Goal: Task Accomplishment & Management: Complete application form

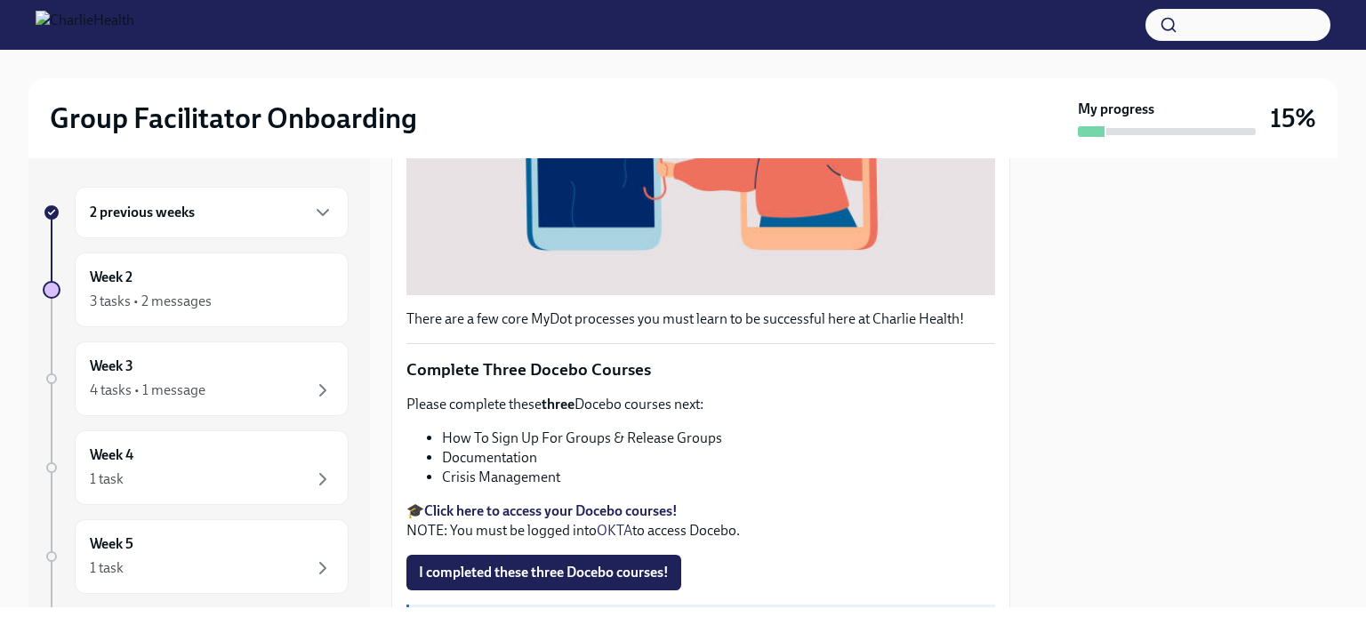
scroll to position [502, 0]
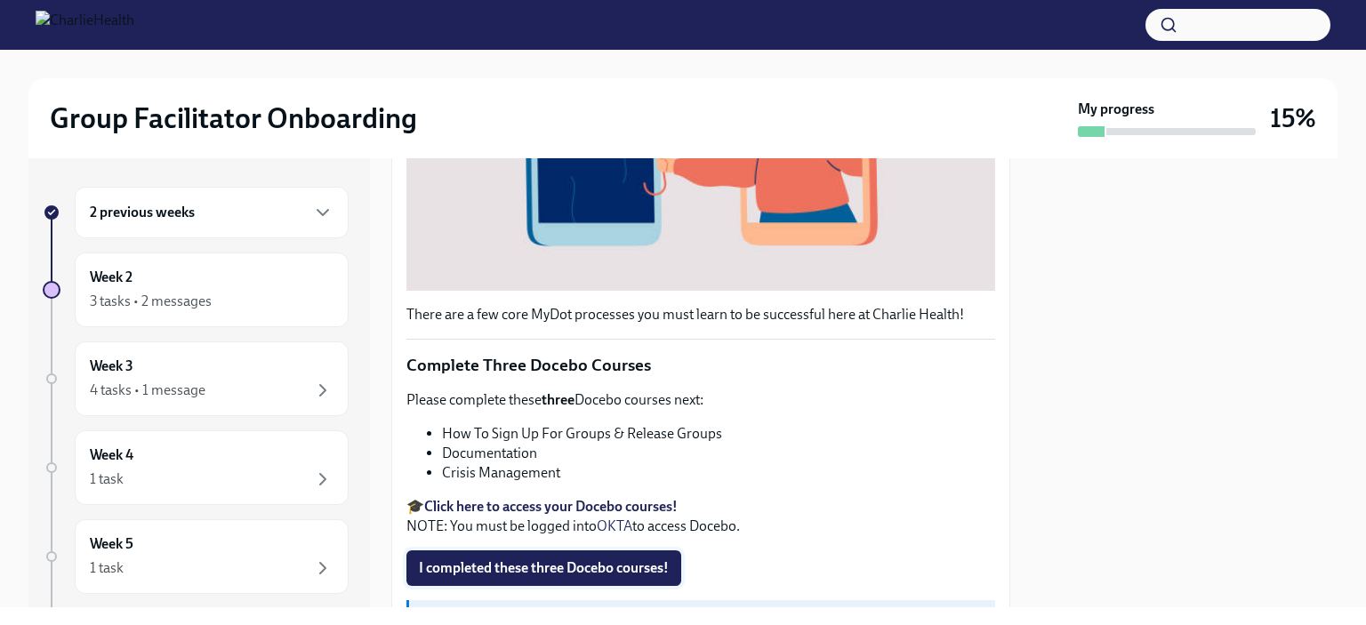
click at [579, 559] on span "I completed these three Docebo courses!" at bounding box center [544, 568] width 250 height 18
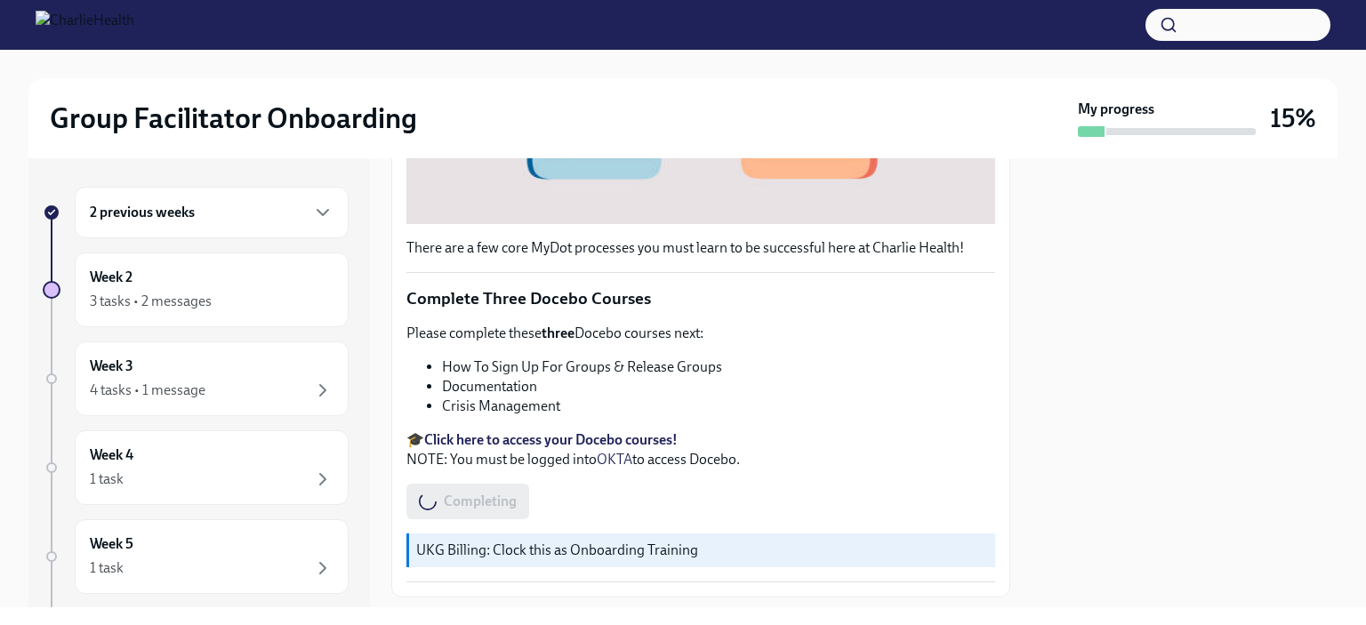
scroll to position [570, 0]
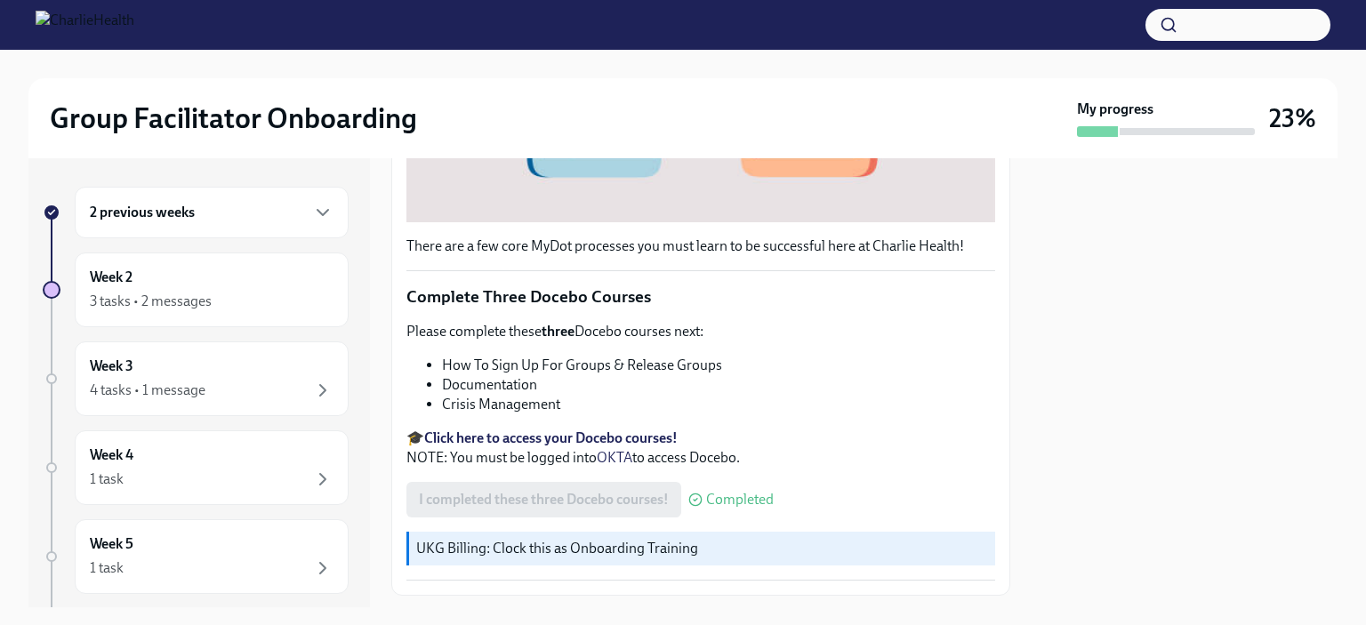
click at [295, 229] on div "2 previous weeks" at bounding box center [212, 213] width 274 height 52
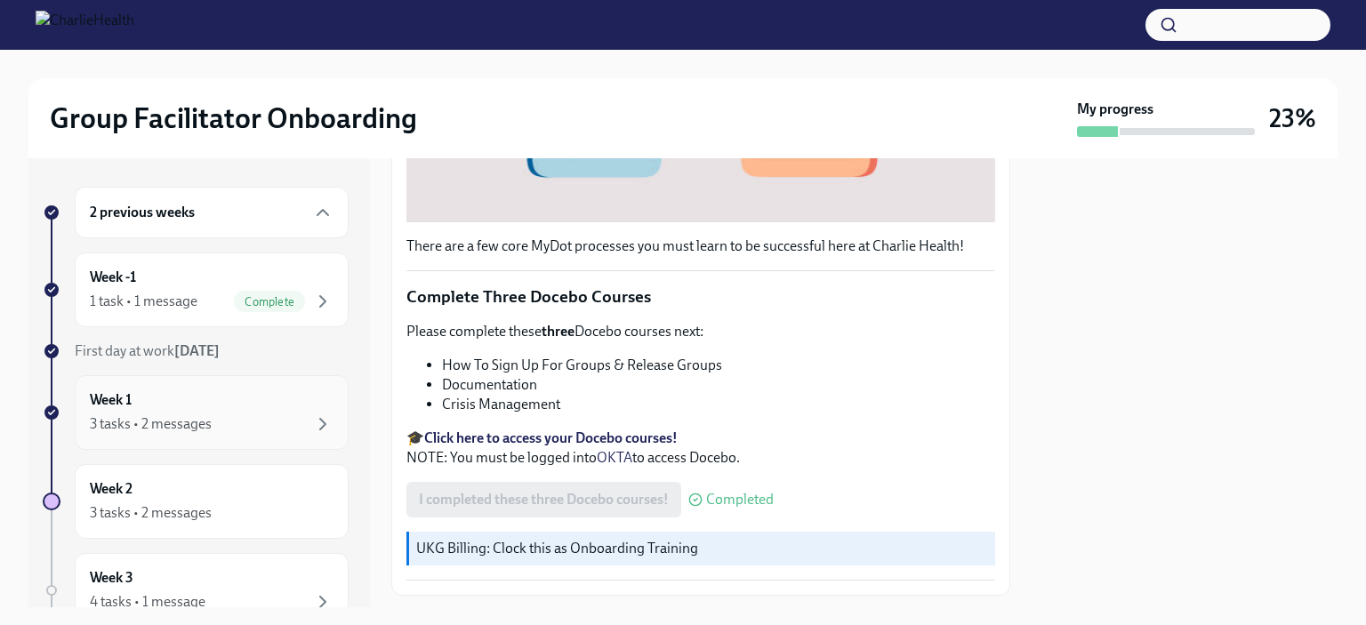
click at [273, 415] on div "3 tasks • 2 messages" at bounding box center [212, 424] width 244 height 21
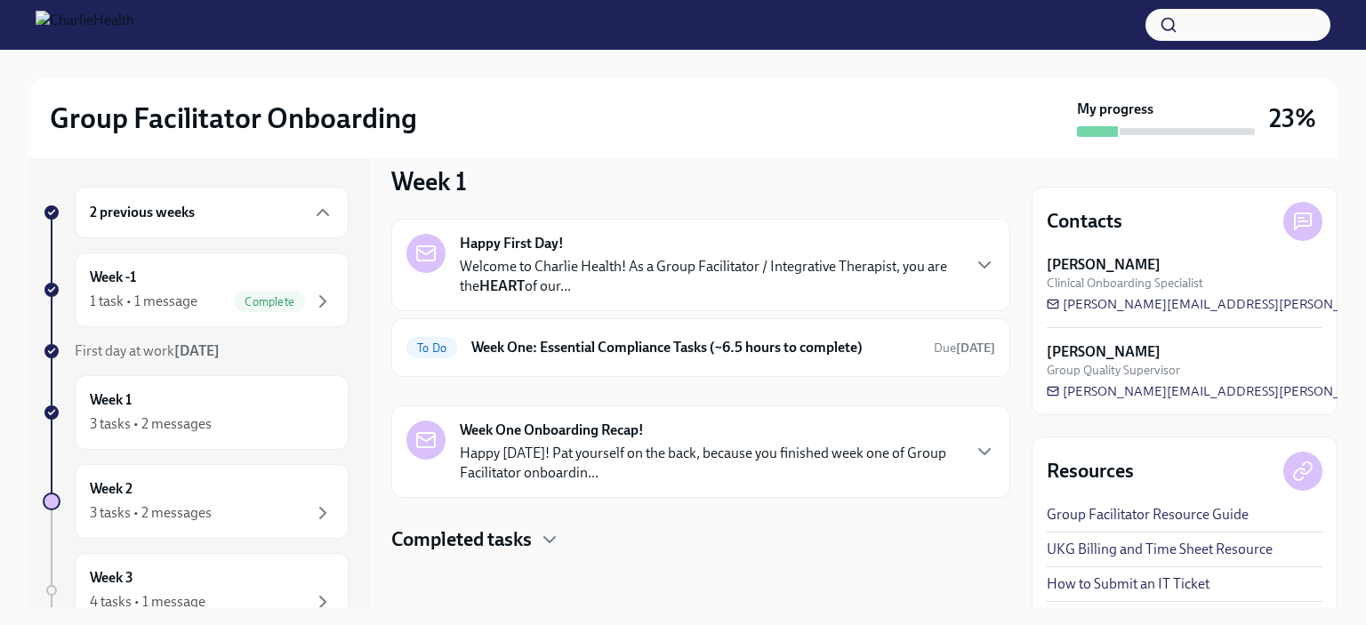
scroll to position [22, 0]
click at [800, 369] on div "To Do Week One: Essential Compliance Tasks (~6.5 hours to complete) Due 2 days …" at bounding box center [700, 347] width 619 height 59
click at [752, 342] on h6 "Week One: Essential Compliance Tasks (~6.5 hours to complete)" at bounding box center [695, 347] width 448 height 20
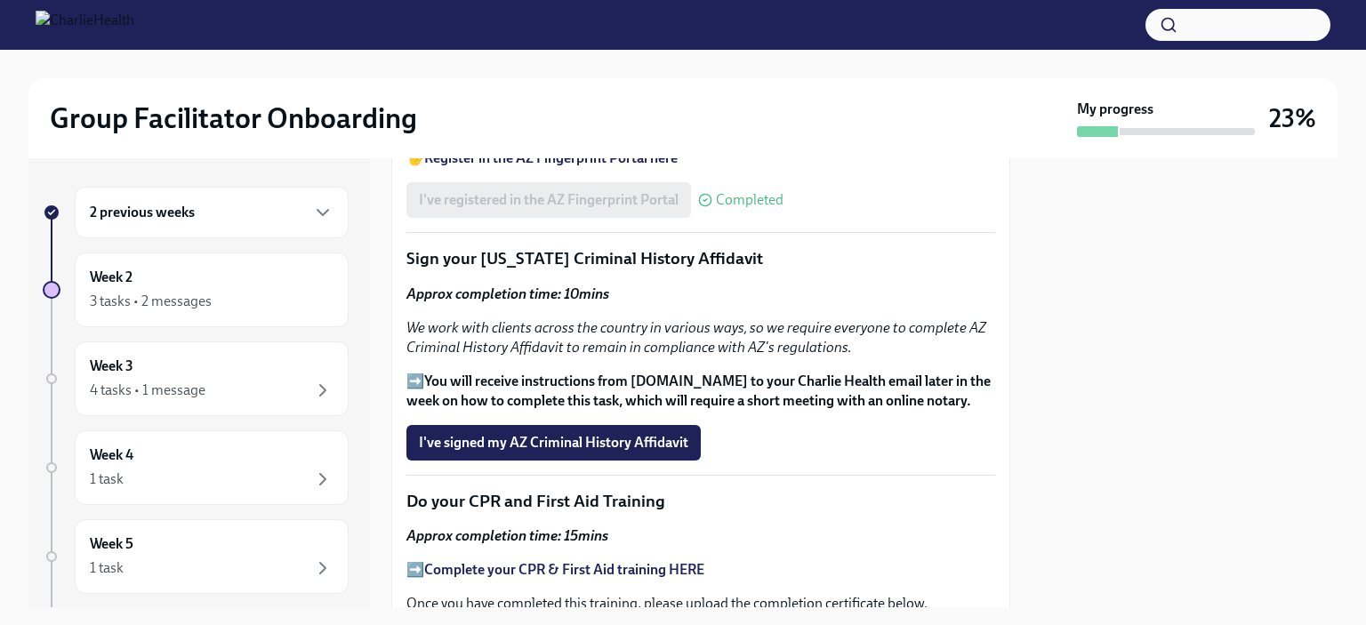
scroll to position [2211, 0]
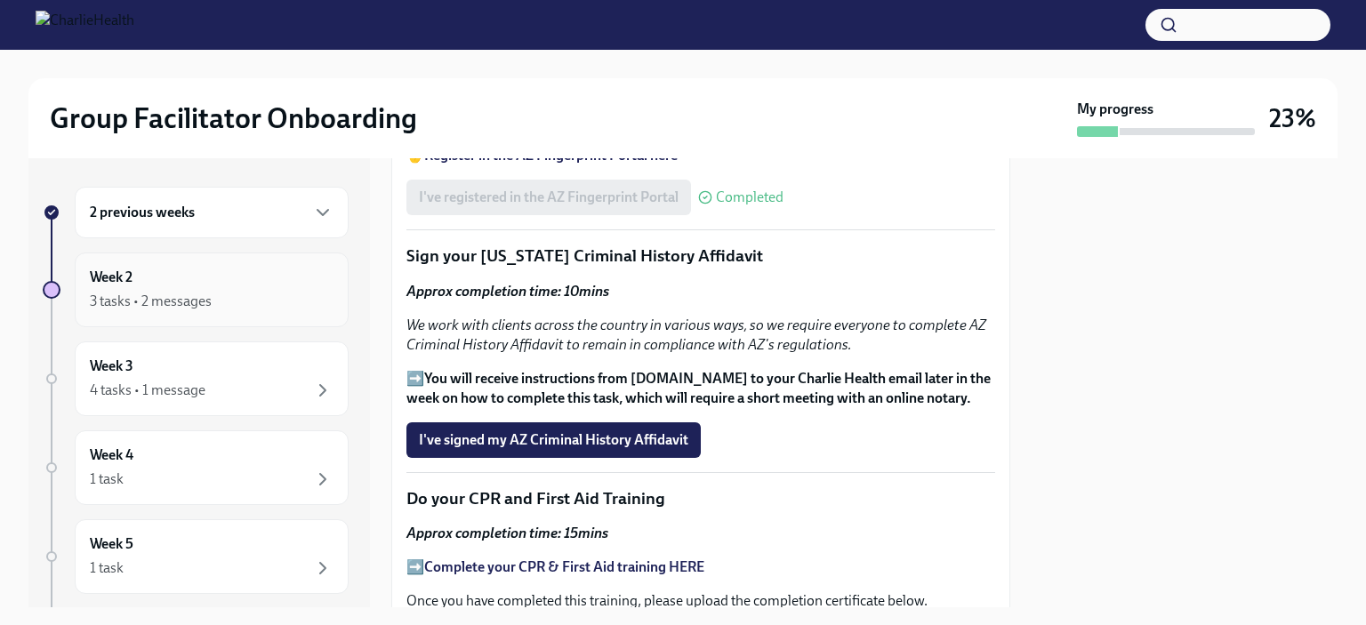
click at [166, 291] on div "3 tasks • 2 messages" at bounding box center [212, 301] width 244 height 21
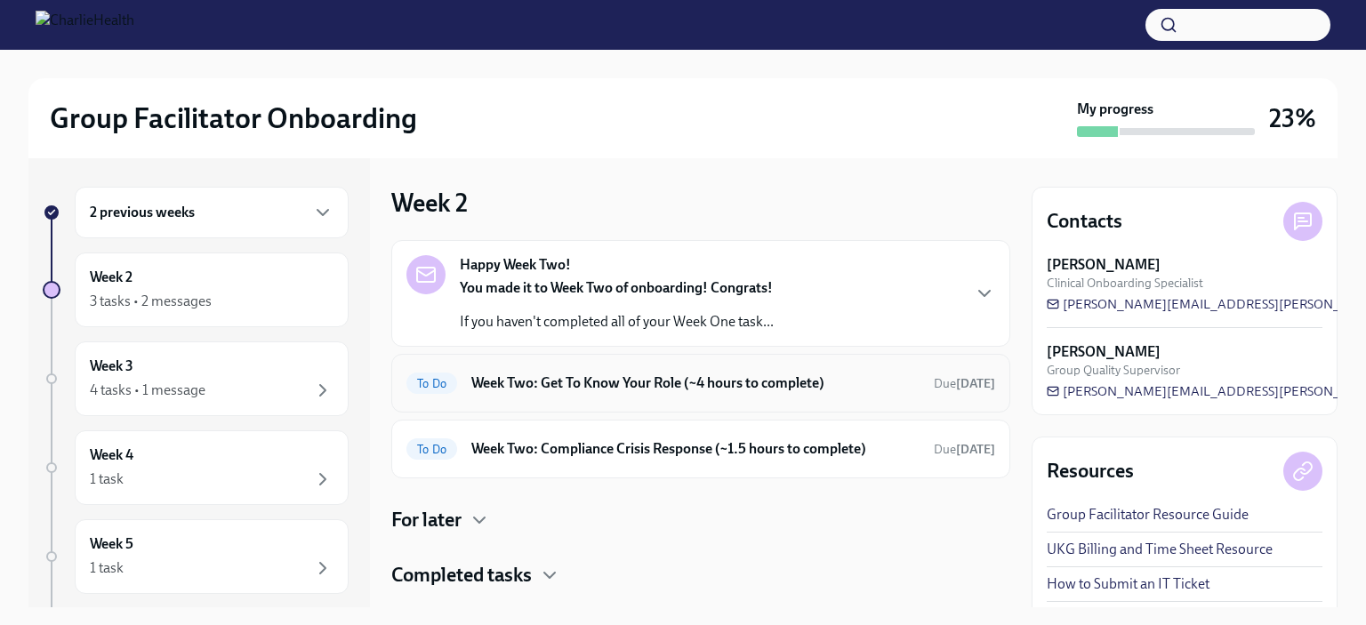
click at [716, 387] on h6 "Week Two: Get To Know Your Role (~4 hours to complete)" at bounding box center [695, 384] width 448 height 20
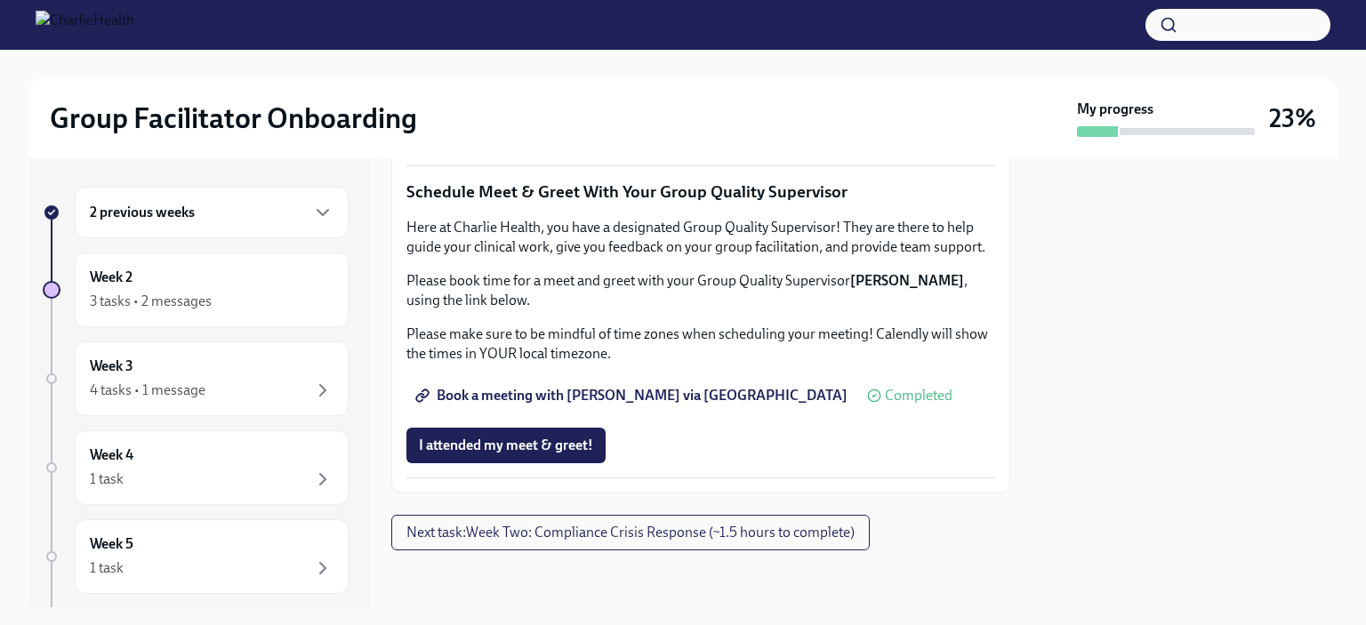
scroll to position [1802, 0]
click at [710, 540] on span "Next task : Week Two: Compliance Crisis Response (~1.5 hours to complete)" at bounding box center [631, 533] width 448 height 18
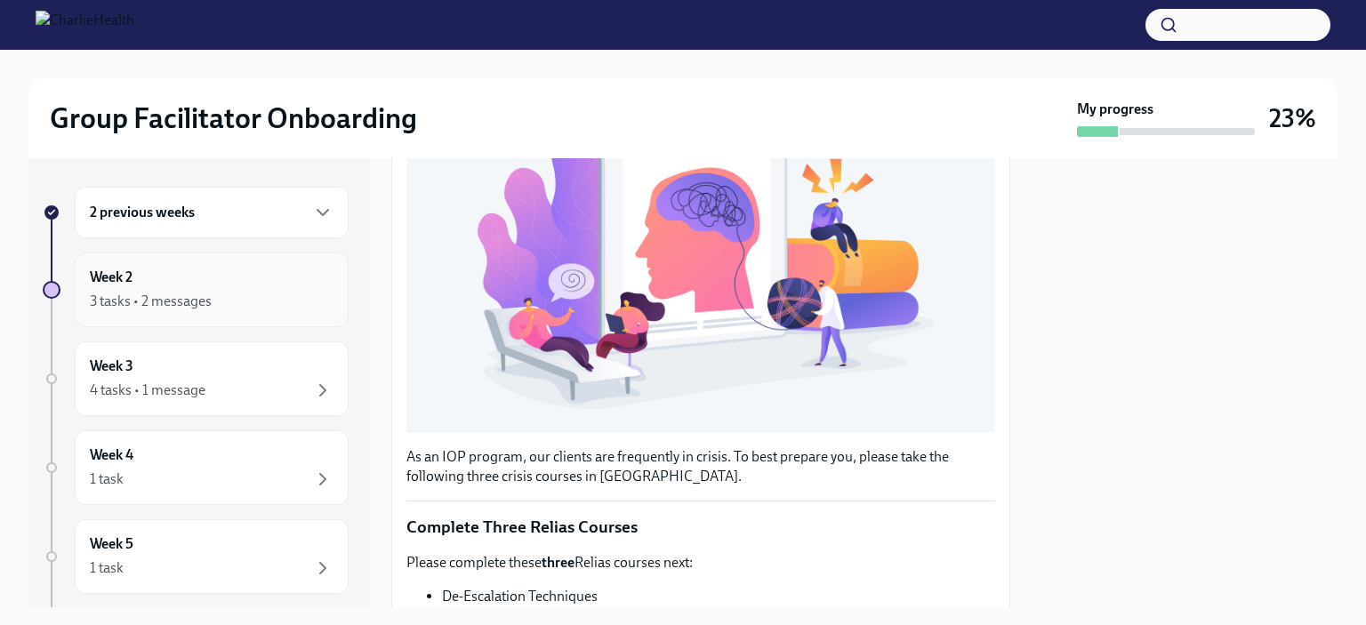
scroll to position [336, 0]
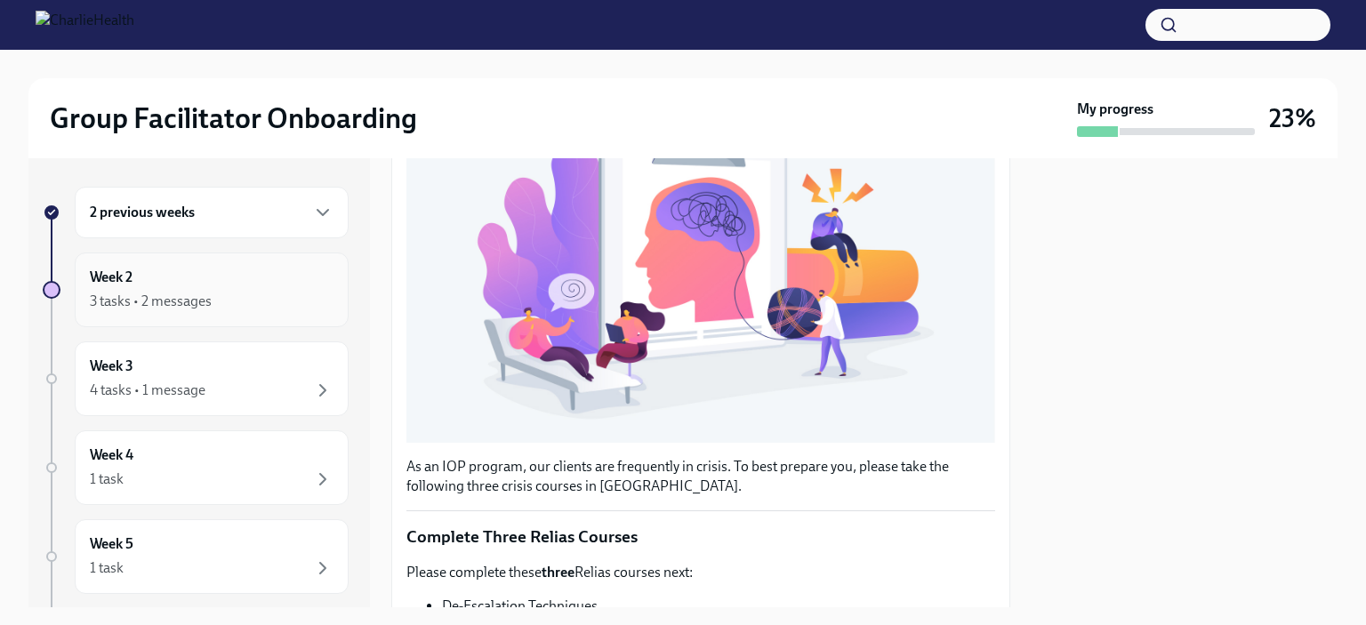
click at [229, 294] on div "3 tasks • 2 messages" at bounding box center [212, 301] width 244 height 21
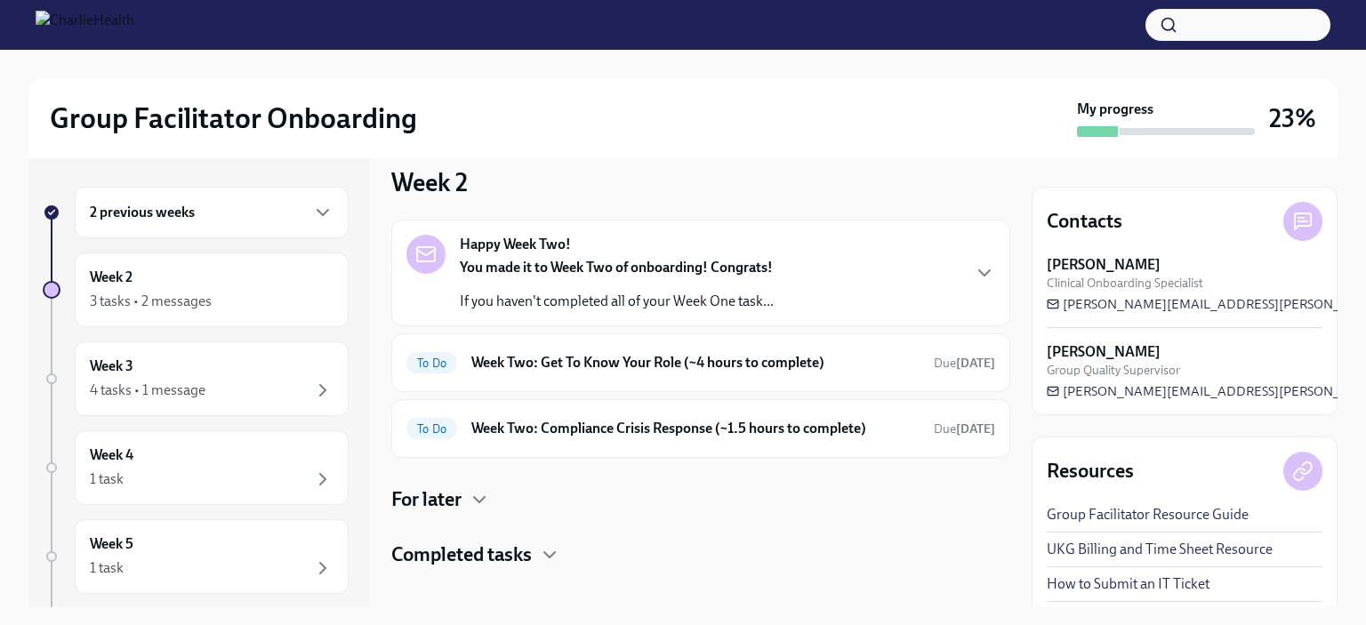
scroll to position [21, 0]
click at [455, 559] on h4 "Completed tasks" at bounding box center [461, 554] width 141 height 27
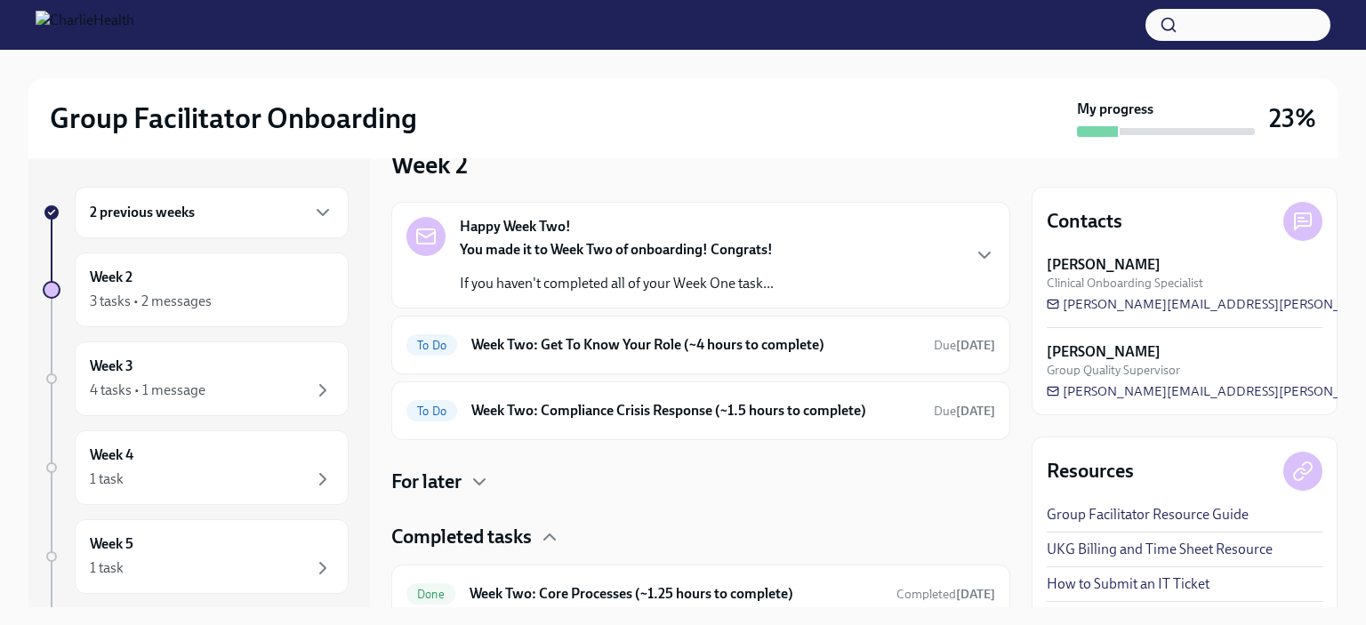
scroll to position [37, 0]
click at [672, 412] on h6 "Week Two: Compliance Crisis Response (~1.5 hours to complete)" at bounding box center [695, 412] width 448 height 20
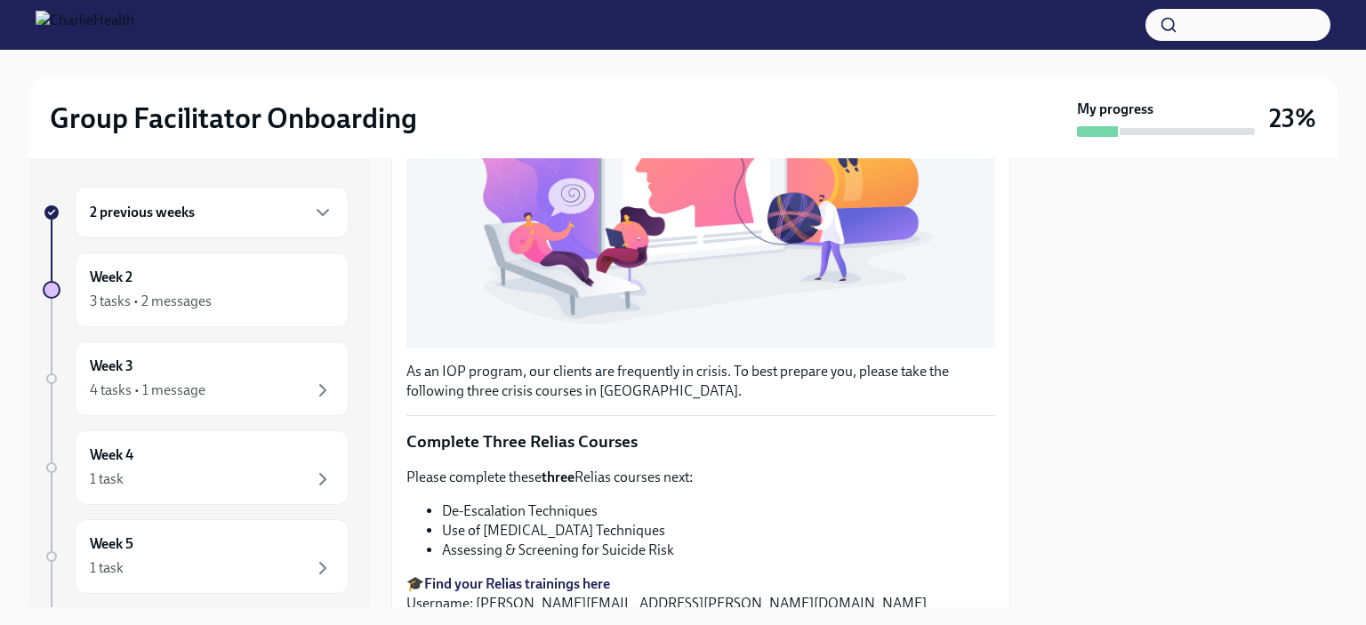
scroll to position [432, 0]
drag, startPoint x: 893, startPoint y: 323, endPoint x: 781, endPoint y: 277, distance: 121.2
click at [781, 277] on button "Zoom image" at bounding box center [701, 170] width 589 height 353
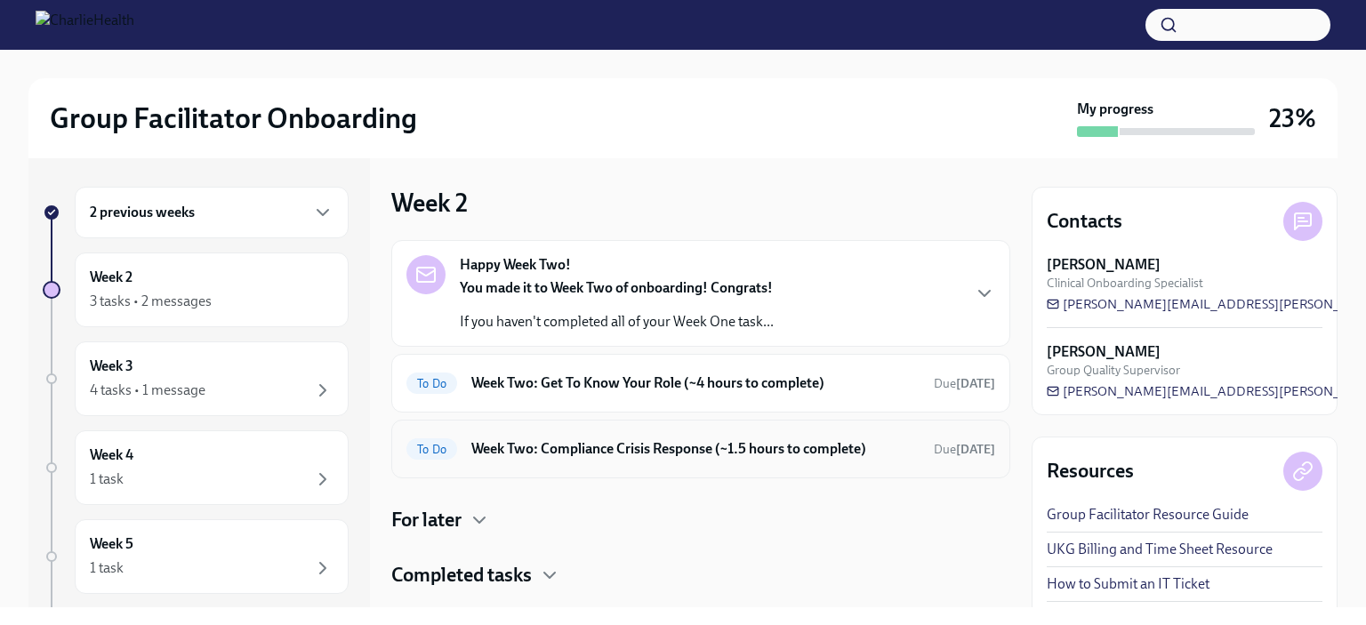
click at [733, 453] on h6 "Week Two: Compliance Crisis Response (~1.5 hours to complete)" at bounding box center [695, 449] width 448 height 20
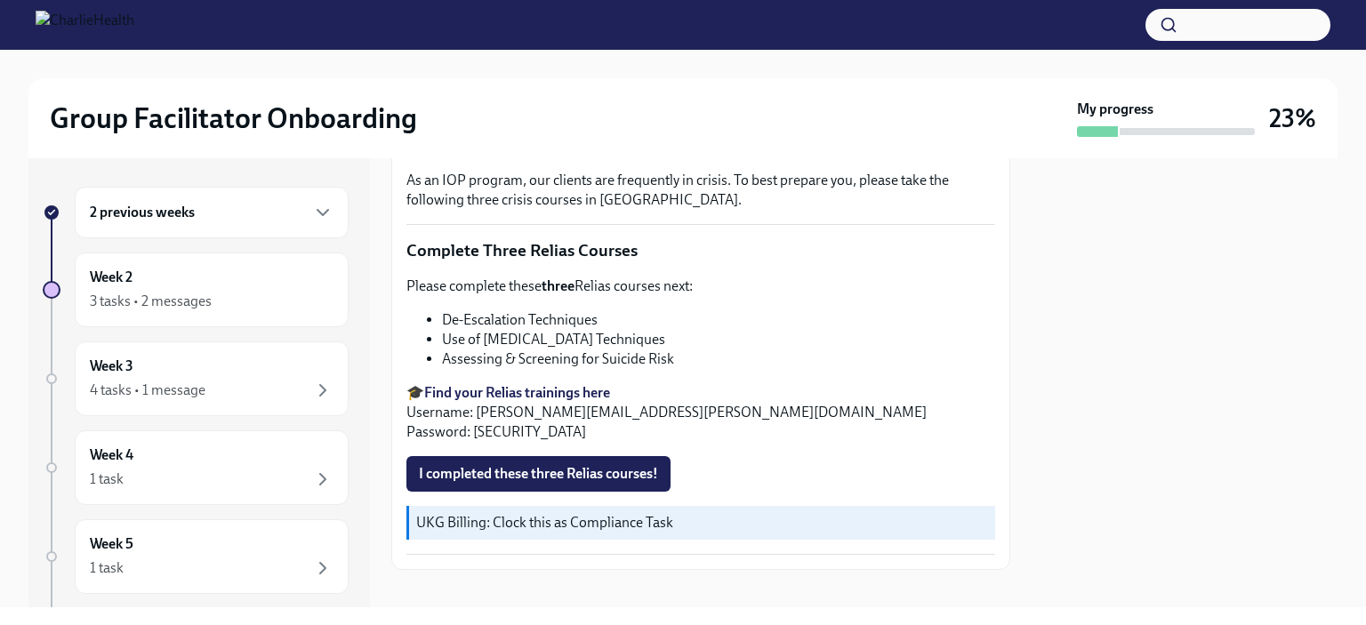
scroll to position [633, 0]
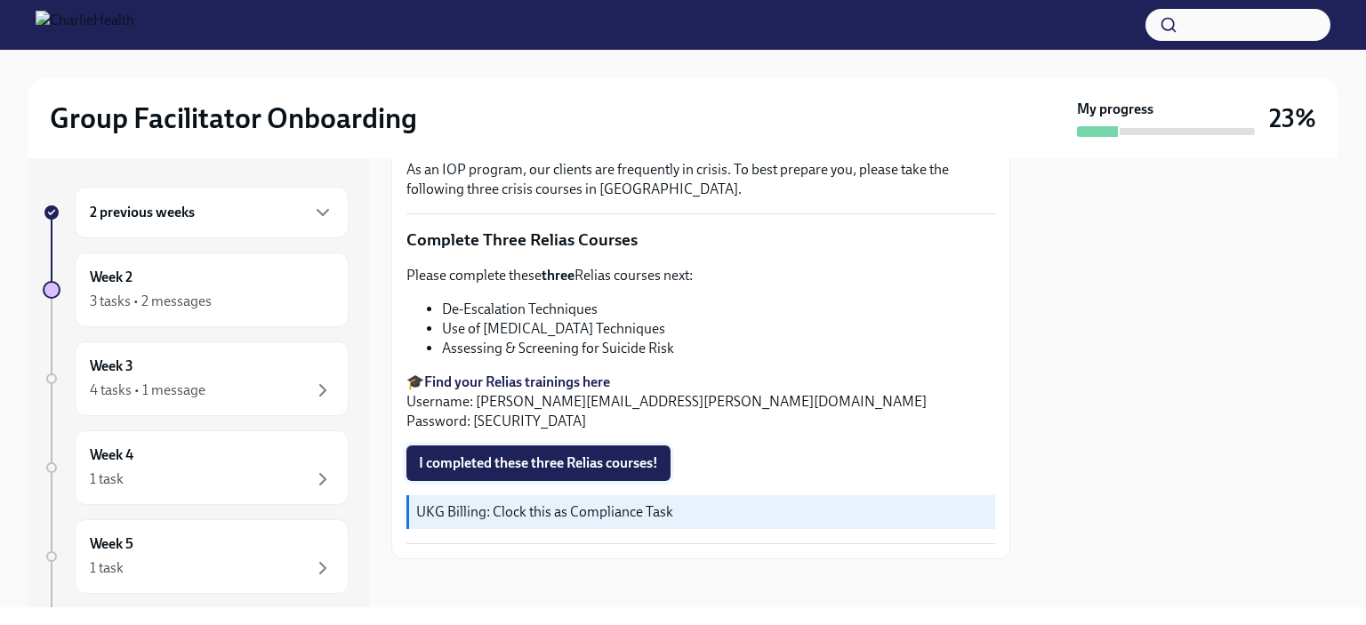
click at [580, 461] on span "I completed these three Relias courses!" at bounding box center [538, 464] width 239 height 18
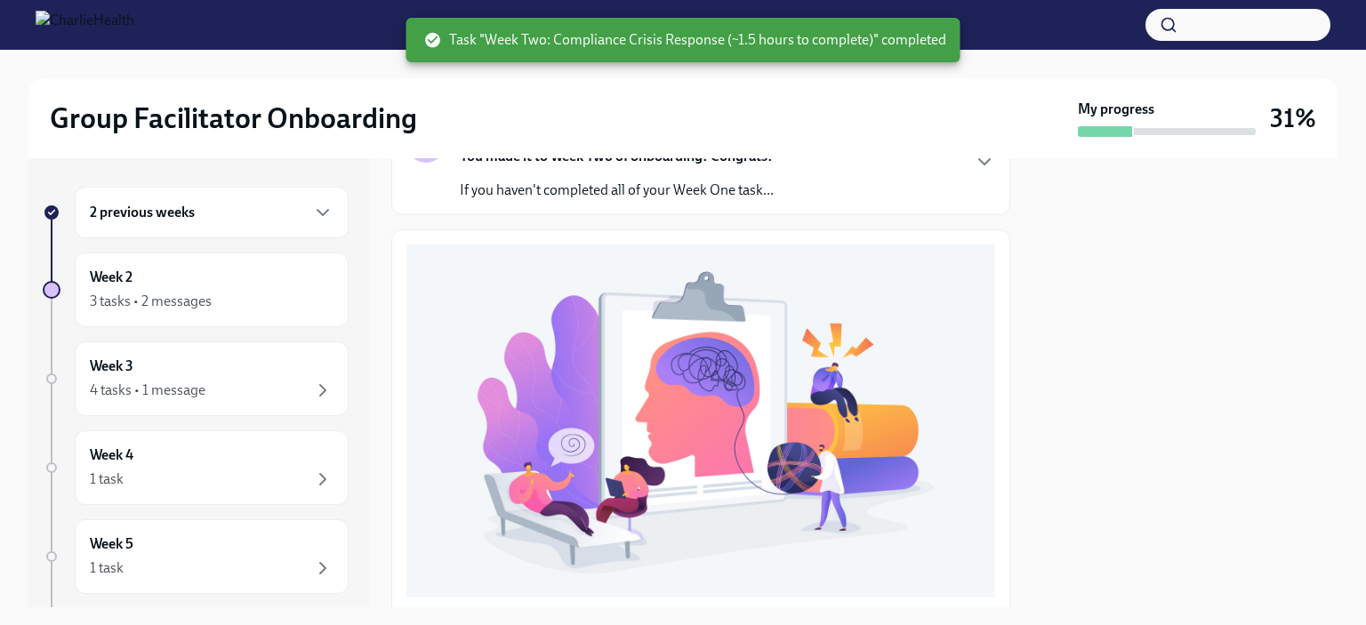
scroll to position [153, 0]
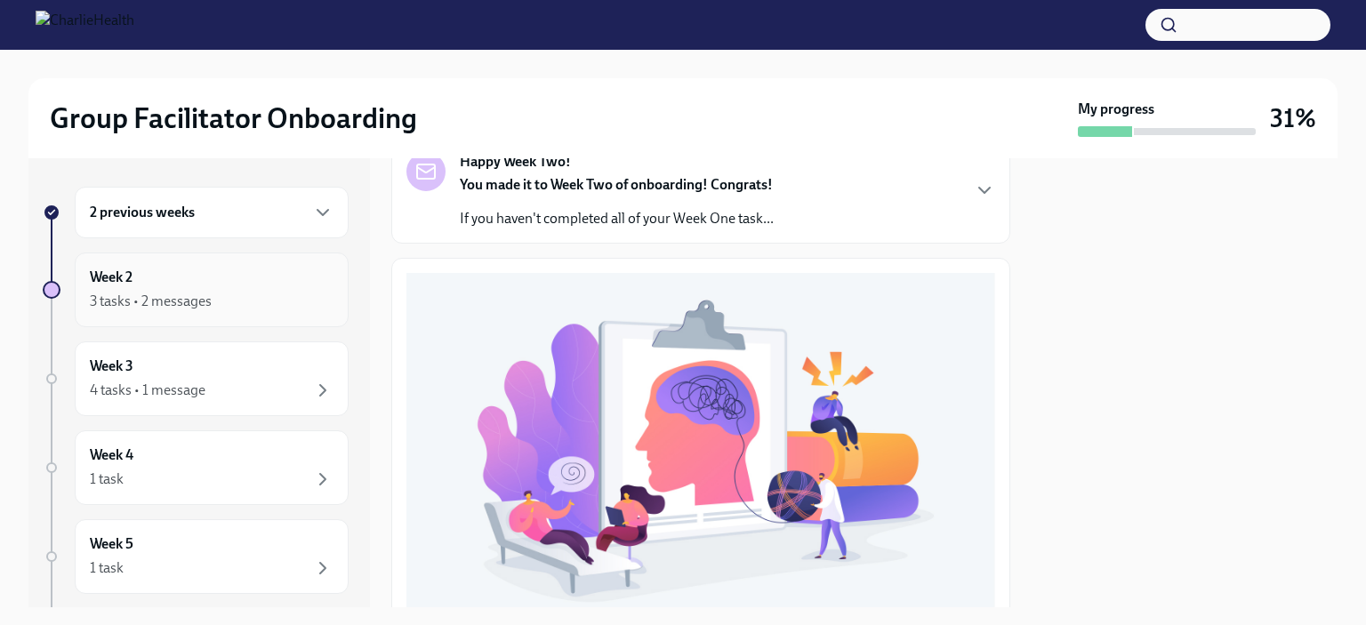
click at [228, 297] on div "3 tasks • 2 messages" at bounding box center [212, 301] width 244 height 21
